Goal: Task Accomplishment & Management: Manage account settings

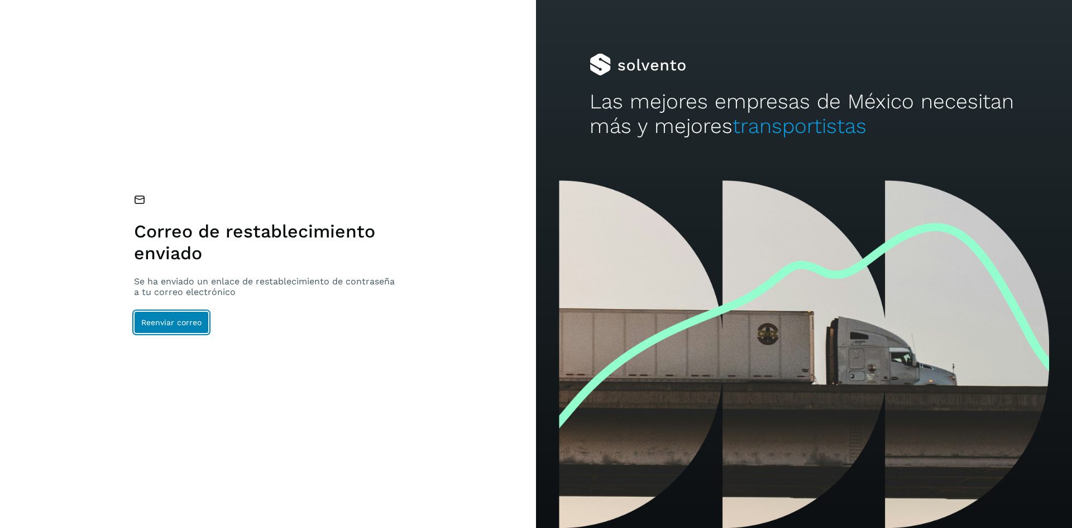
click at [194, 323] on span "Reenviar correo" at bounding box center [171, 322] width 60 height 8
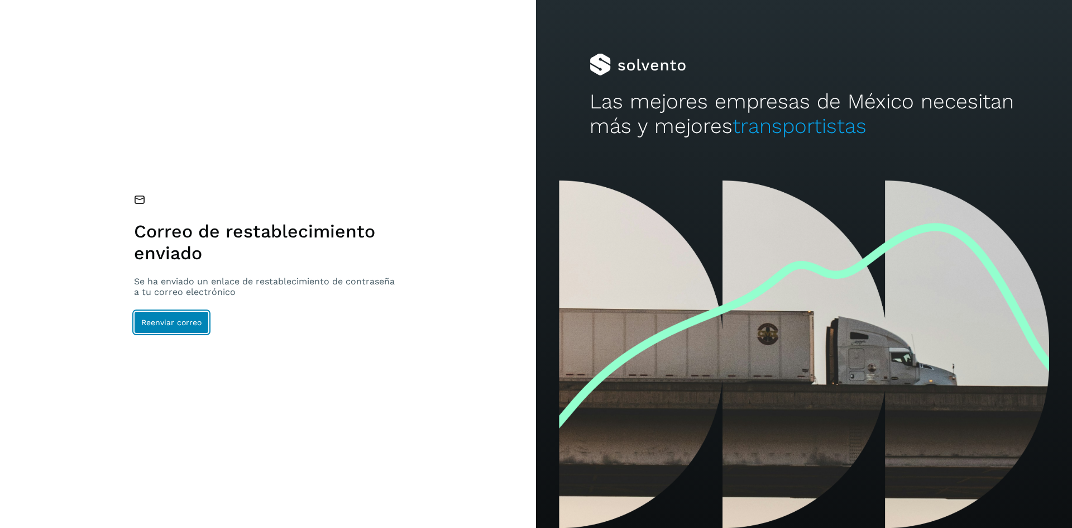
click at [194, 323] on span "Reenviar correo" at bounding box center [171, 322] width 60 height 8
click at [174, 329] on button "Reenviar correo" at bounding box center [171, 322] width 75 height 22
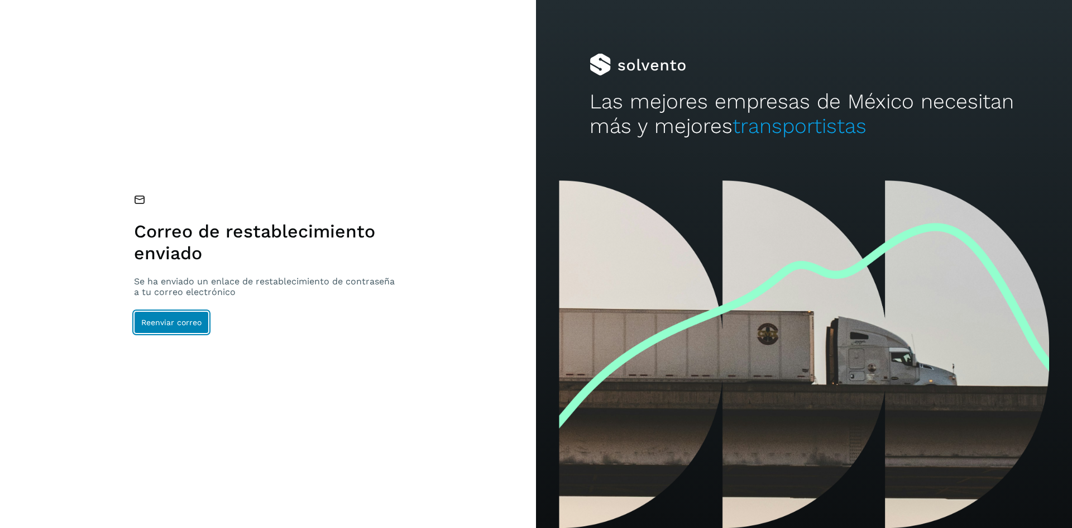
click at [174, 329] on button "Reenviar correo" at bounding box center [171, 322] width 75 height 22
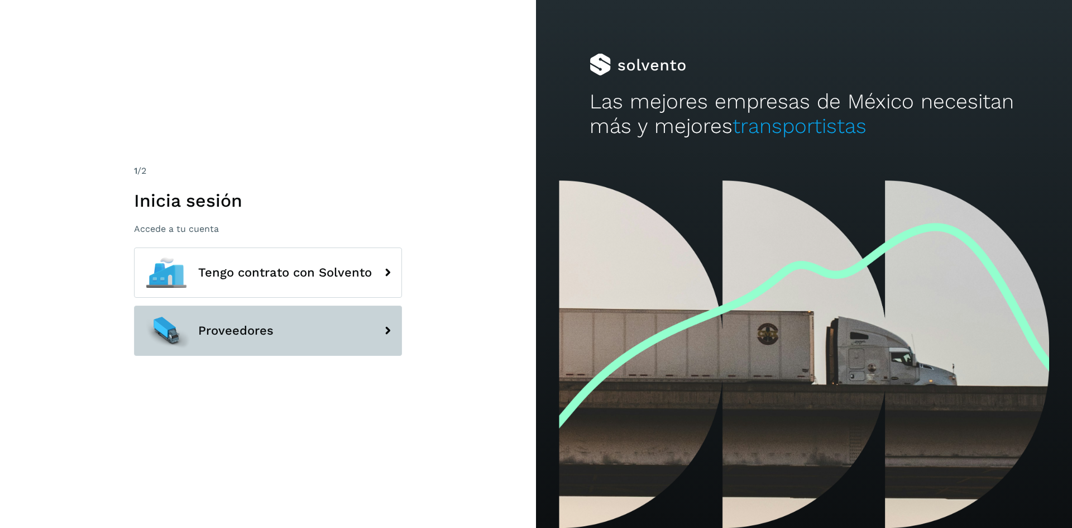
click at [295, 341] on button "Proveedores" at bounding box center [268, 330] width 268 height 50
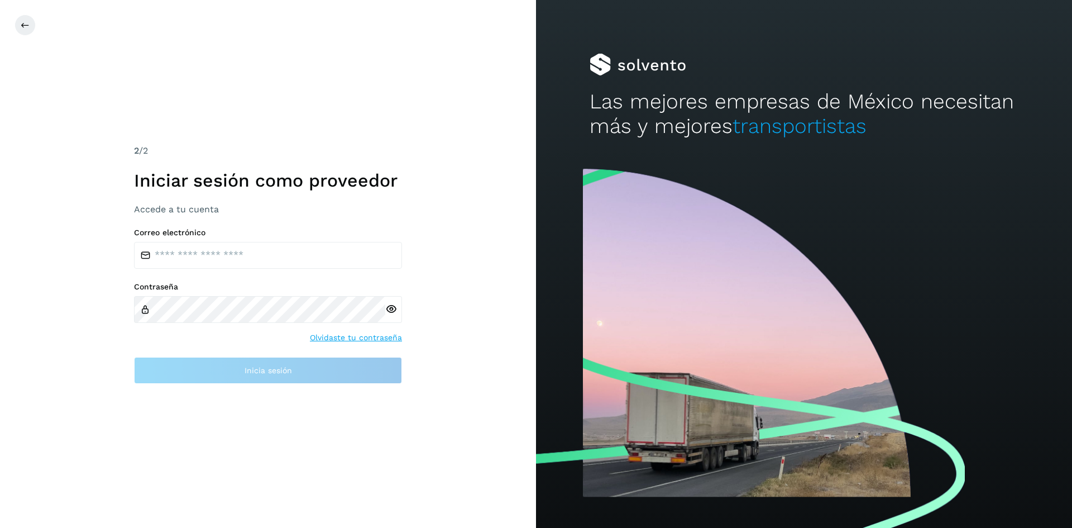
click at [246, 270] on div "Correo electrónico Contraseña Olvidaste tu contraseña Inicia sesión" at bounding box center [268, 306] width 268 height 156
click at [248, 256] on input "email" at bounding box center [268, 255] width 268 height 27
type input "**********"
click at [393, 313] on div at bounding box center [393, 309] width 17 height 27
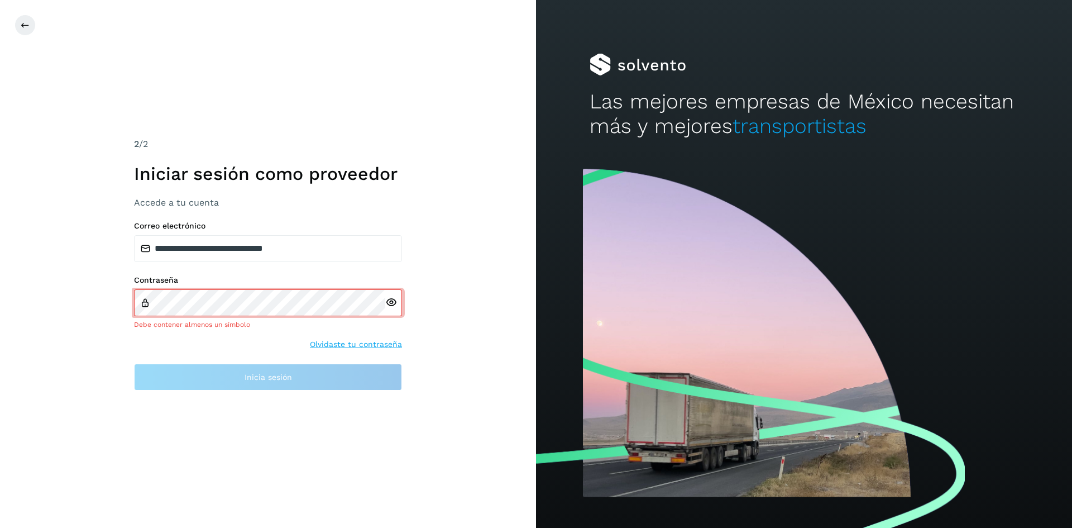
click at [392, 303] on icon at bounding box center [391, 303] width 12 height 12
click at [367, 345] on link "Olvidaste tu contraseña" at bounding box center [356, 344] width 92 height 12
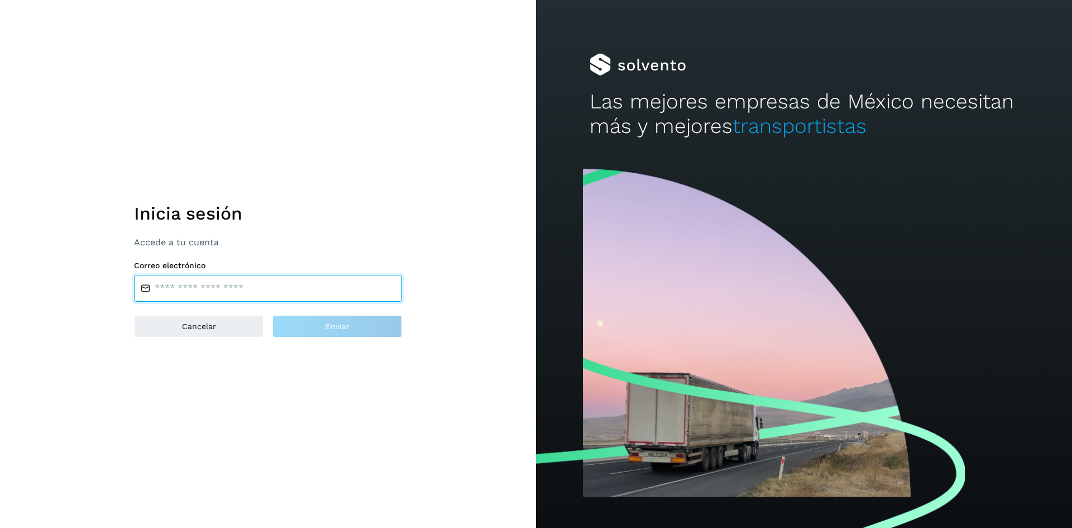
click at [315, 288] on input "email" at bounding box center [268, 288] width 268 height 27
type input "**********"
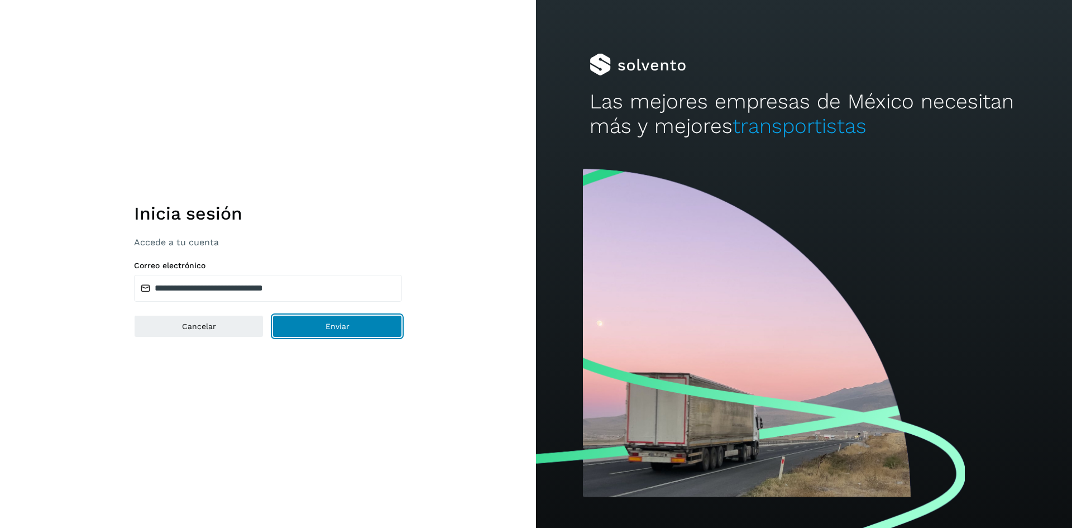
click at [334, 329] on span "Enviar" at bounding box center [338, 326] width 24 height 8
